Goal: Task Accomplishment & Management: Manage account settings

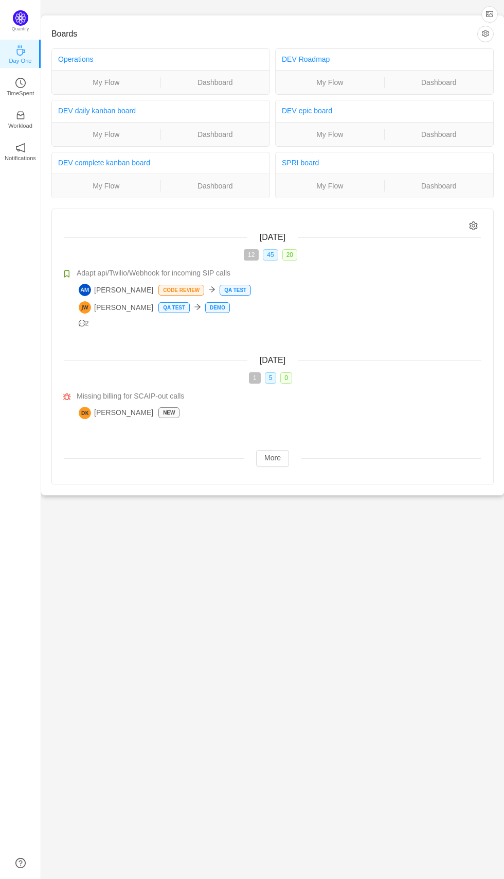
click at [24, 85] on icon "icon: clock-circle" at bounding box center [20, 83] width 10 height 10
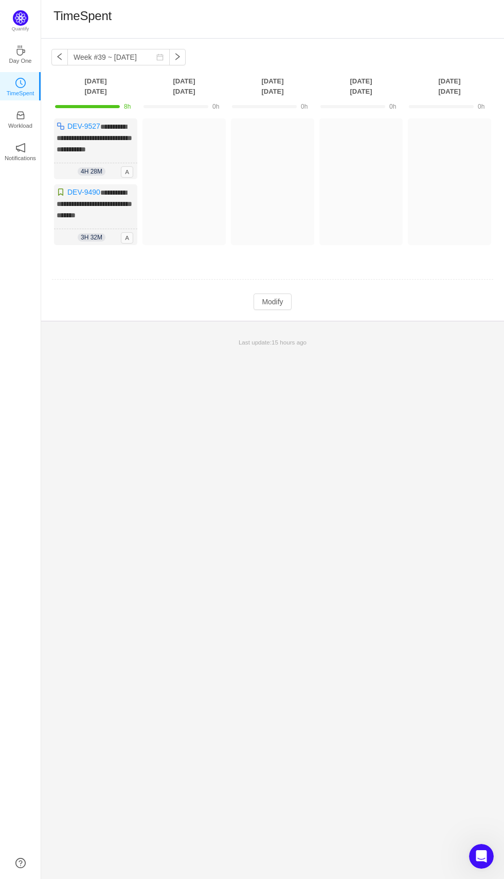
click at [279, 298] on button "Modify" at bounding box center [273, 301] width 38 height 16
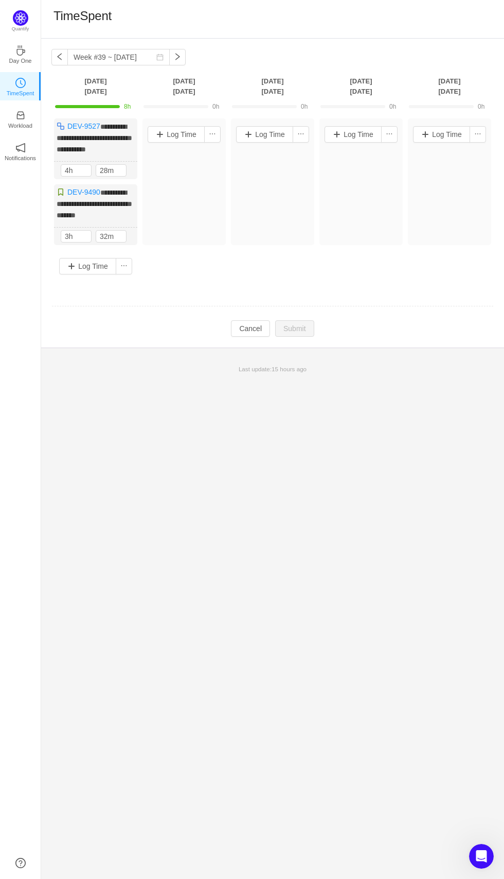
click at [16, 124] on p "Workload" at bounding box center [20, 125] width 24 height 9
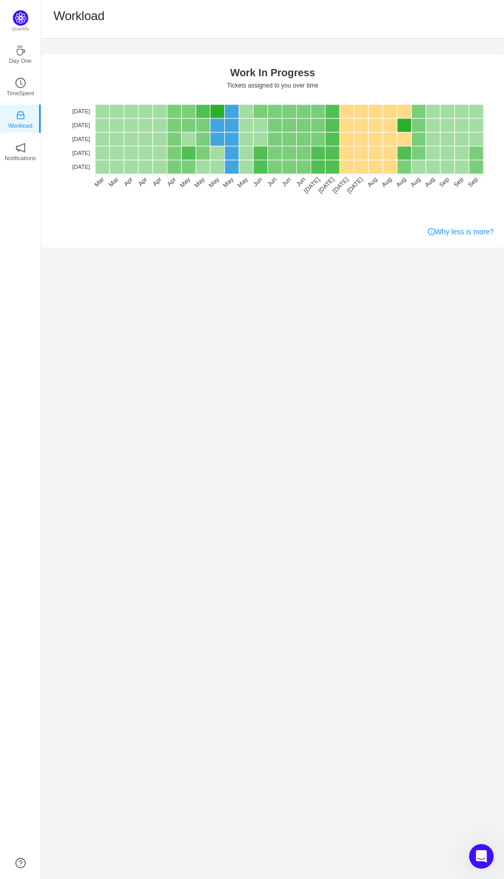
click at [14, 91] on p "TimeSpent" at bounding box center [21, 93] width 28 height 9
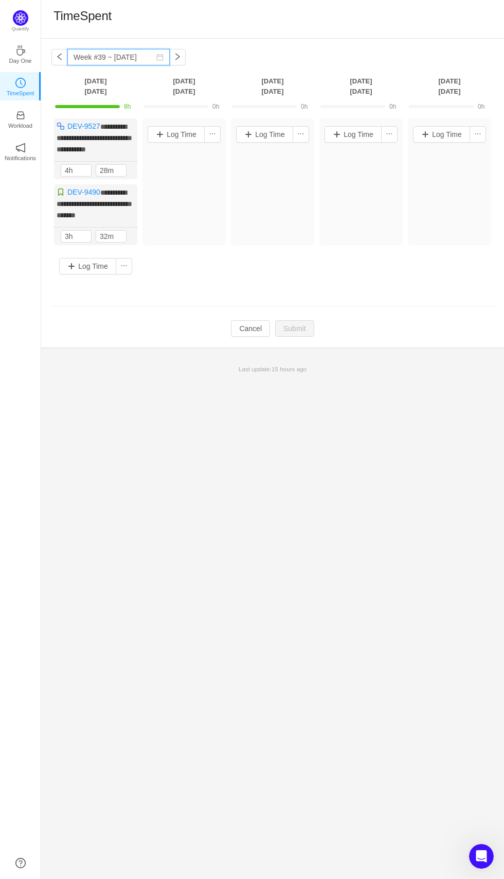
click at [153, 58] on input "Week #39 ~ [DATE]" at bounding box center [118, 57] width 102 height 16
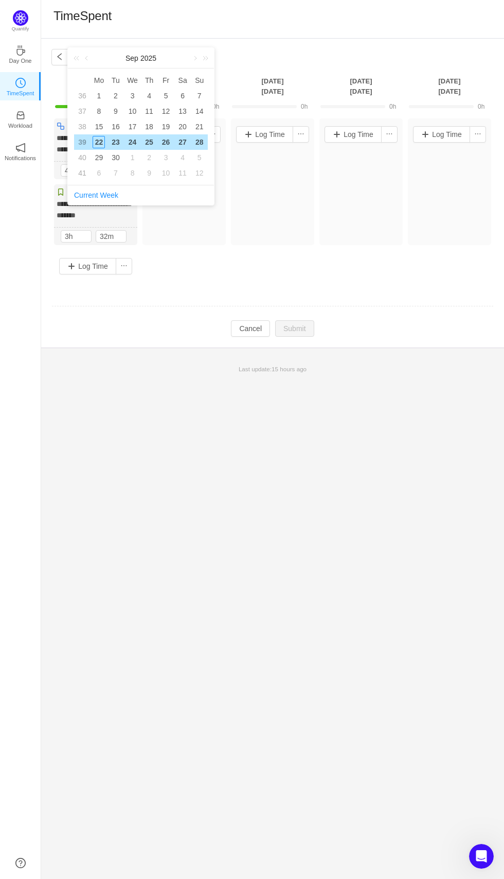
click at [80, 62] on link at bounding box center [78, 58] width 13 height 21
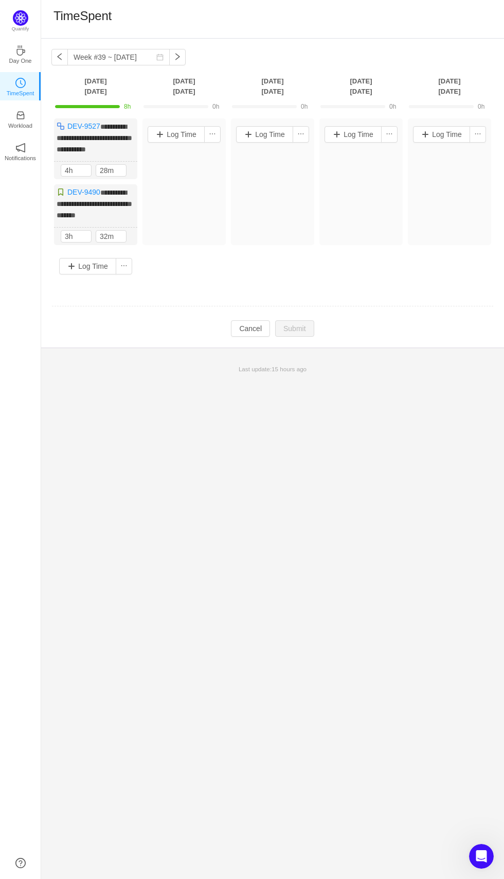
click at [219, 246] on div "**********" at bounding box center [272, 200] width 443 height 164
click at [62, 60] on button "button" at bounding box center [59, 57] width 16 height 16
type input "Week #38 ~ [DATE]"
